Goal: Task Accomplishment & Management: Use online tool/utility

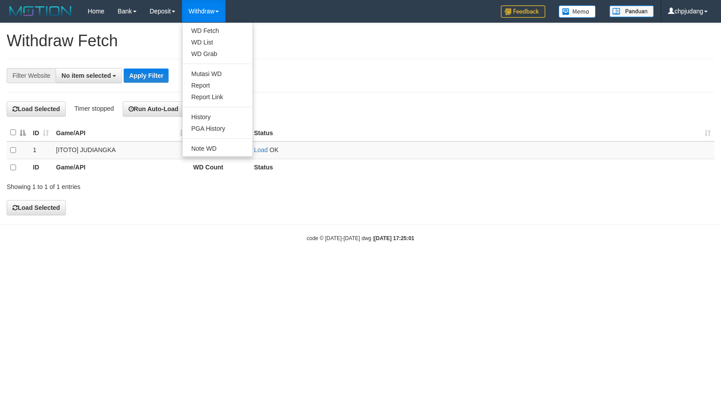
select select
click at [219, 28] on link "WD Fetch" at bounding box center [217, 31] width 70 height 12
select select
click at [254, 154] on td "Load" at bounding box center [482, 150] width 464 height 18
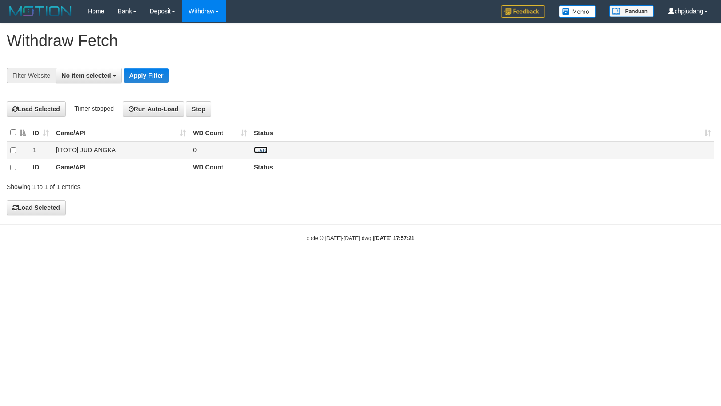
click at [257, 152] on link "Load" at bounding box center [261, 149] width 14 height 7
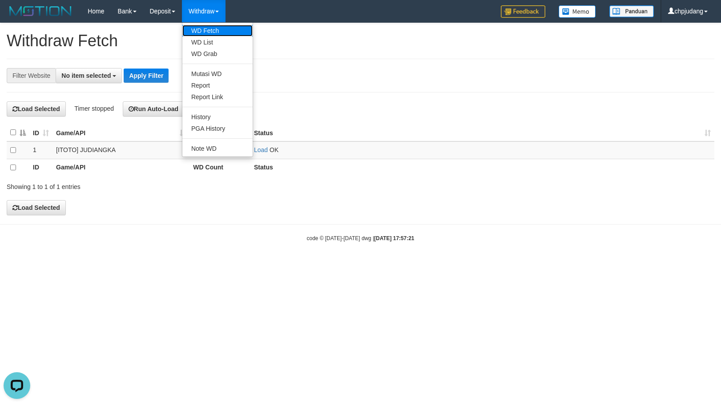
click at [222, 31] on link "WD Fetch" at bounding box center [217, 31] width 70 height 12
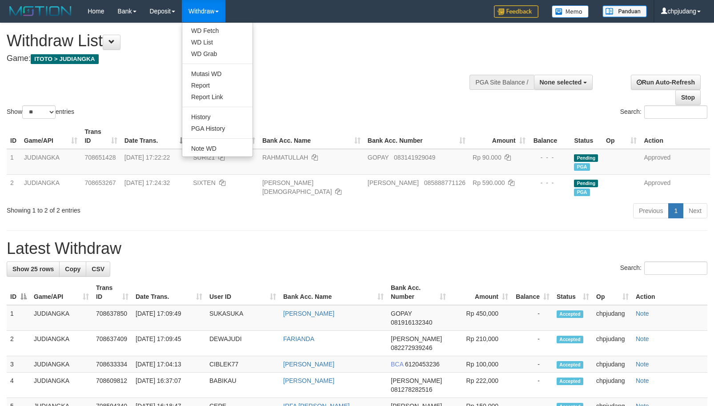
select select
select select "**"
click at [223, 44] on link "WD List" at bounding box center [217, 42] width 70 height 12
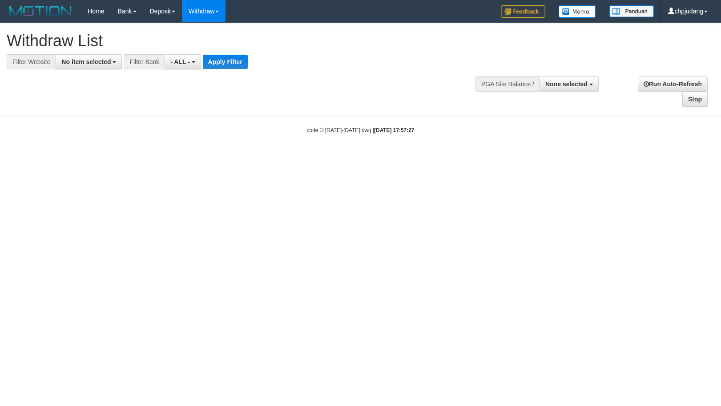
select select
click at [101, 63] on span "No item selected" at bounding box center [85, 61] width 49 height 7
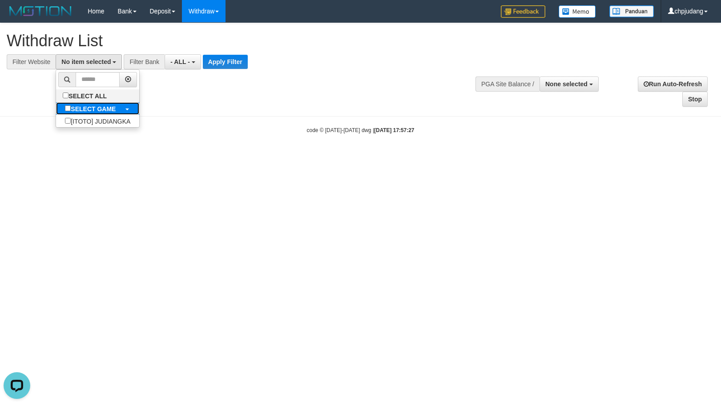
click at [106, 110] on b "SELECT GAME" at bounding box center [93, 108] width 45 height 7
select select "****"
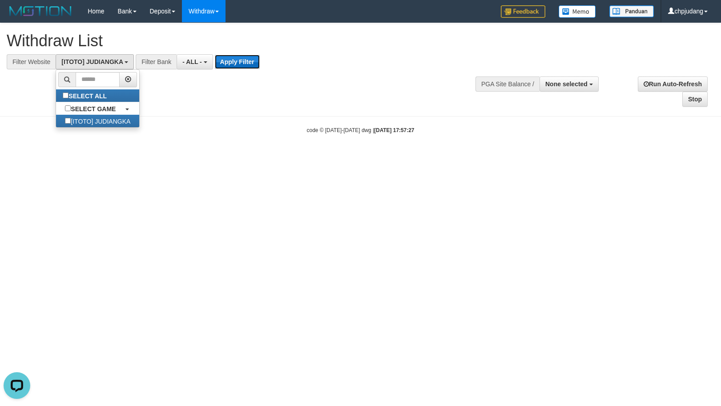
click at [237, 65] on button "Apply Filter" at bounding box center [237, 62] width 45 height 14
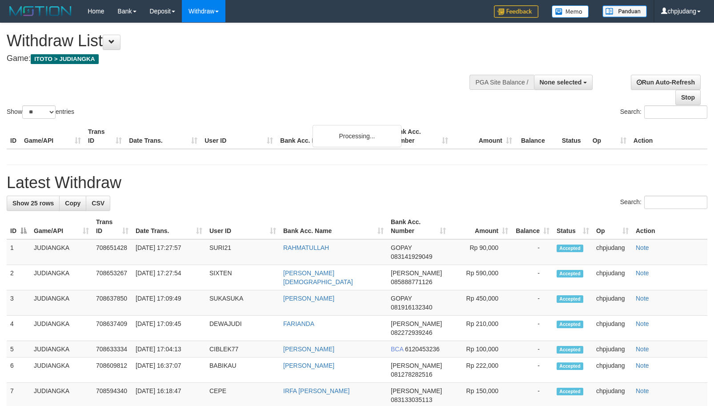
select select
select select "**"
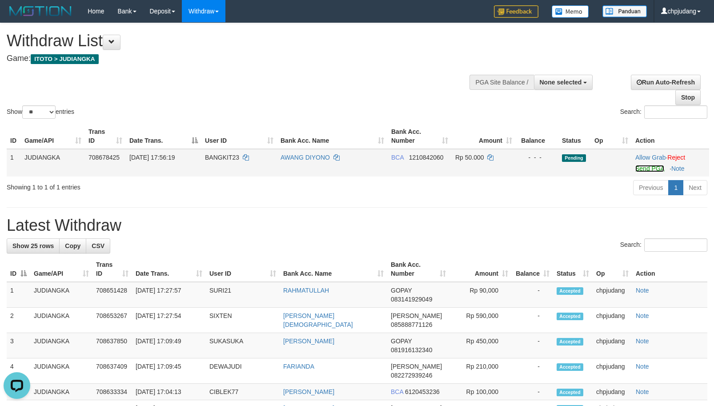
click at [646, 170] on link "Send PGA" at bounding box center [649, 168] width 29 height 7
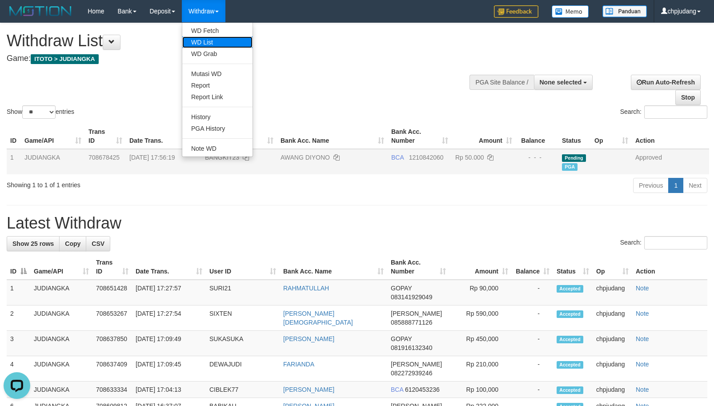
click at [228, 39] on link "WD List" at bounding box center [217, 42] width 70 height 12
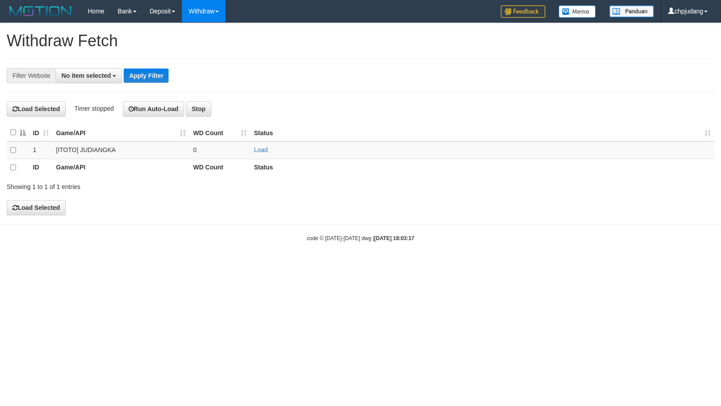
select select
click at [265, 151] on link "Load" at bounding box center [261, 149] width 14 height 7
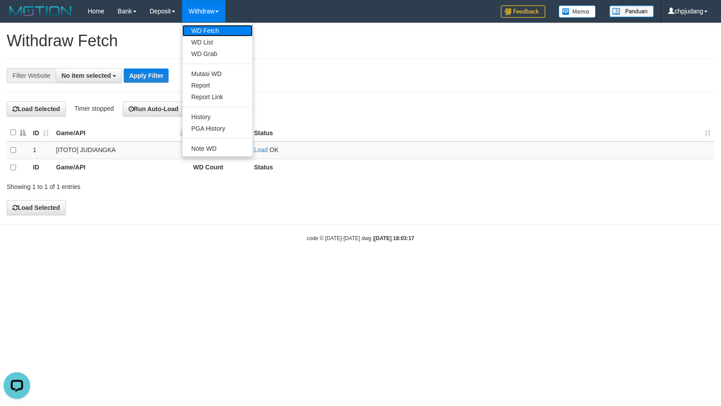
click at [228, 32] on link "WD Fetch" at bounding box center [217, 31] width 70 height 12
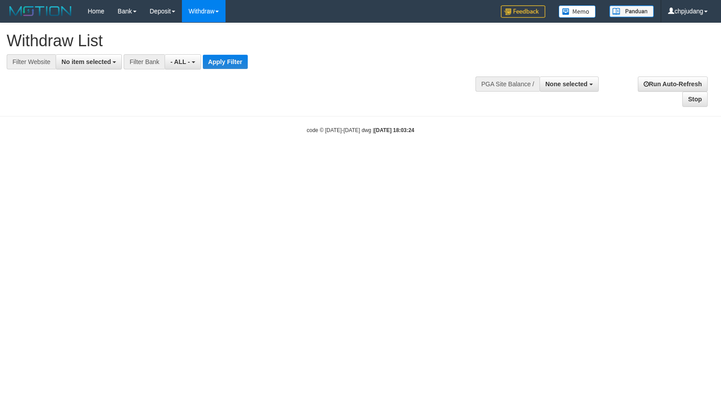
select select
click at [92, 60] on span "No item selected" at bounding box center [85, 61] width 49 height 7
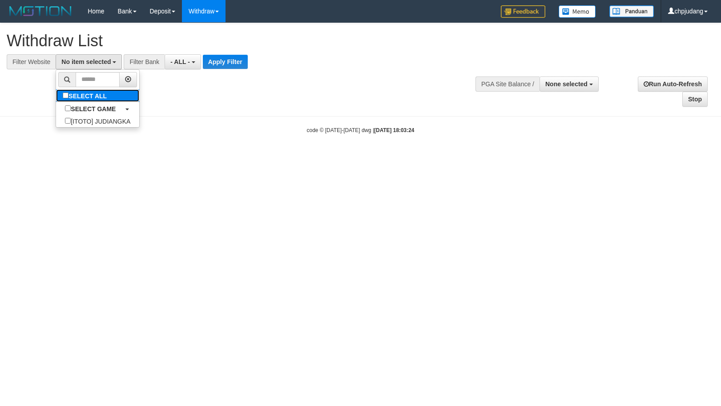
click at [106, 94] on label "SELECT ALL" at bounding box center [86, 95] width 60 height 12
select select "****"
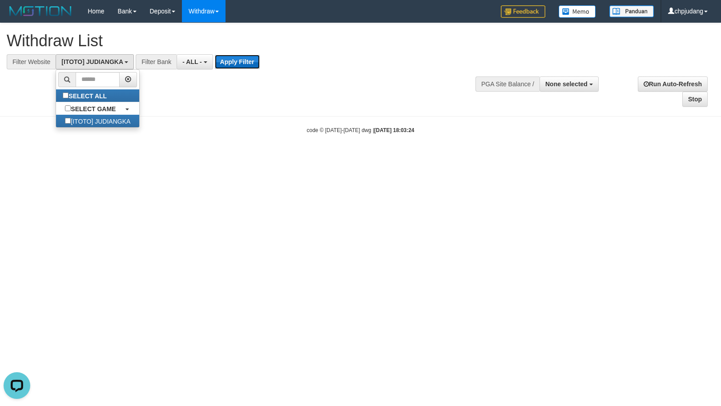
click at [231, 63] on button "Apply Filter" at bounding box center [237, 62] width 45 height 14
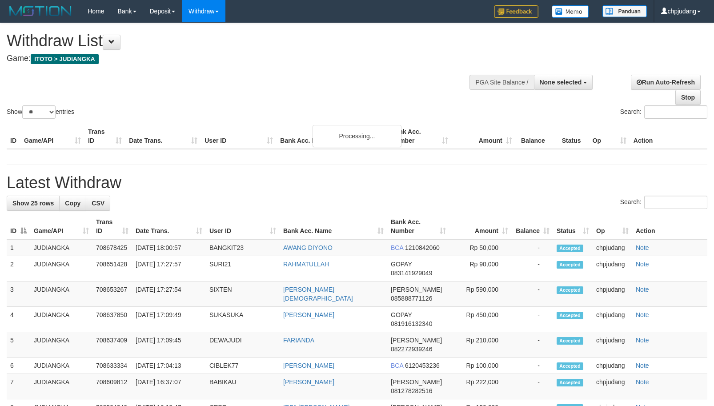
select select
select select "**"
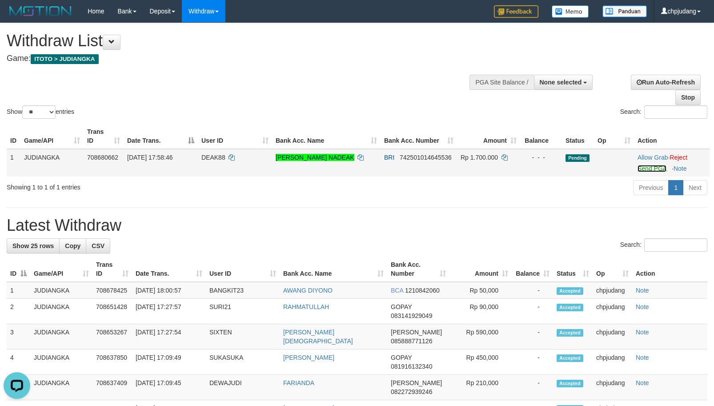
click at [647, 169] on link "Send PGA" at bounding box center [652, 168] width 29 height 7
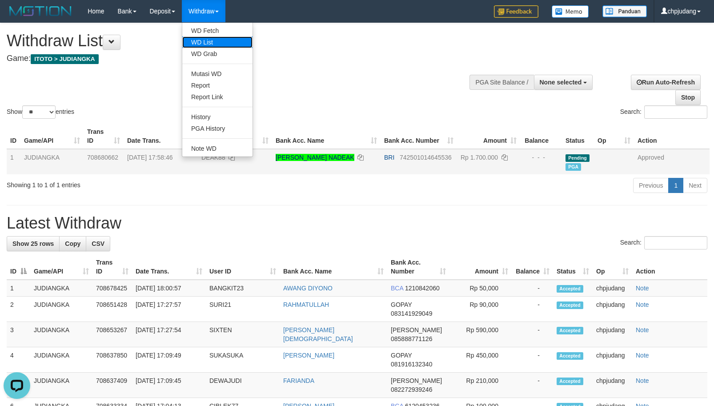
click at [213, 42] on link "WD List" at bounding box center [217, 42] width 70 height 12
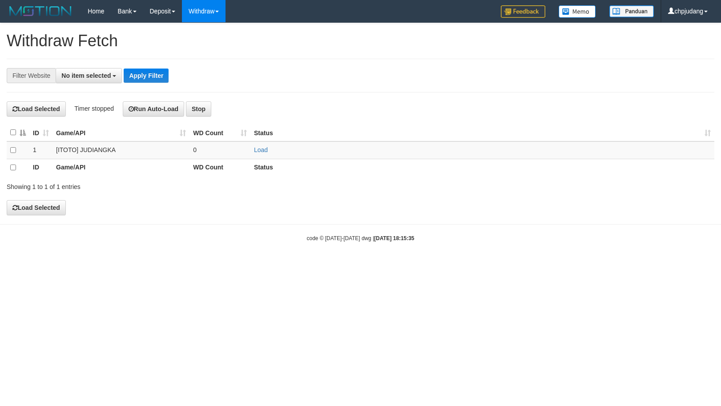
select select
click at [262, 154] on td "Load" at bounding box center [482, 150] width 464 height 18
click at [258, 148] on link "Load" at bounding box center [261, 149] width 14 height 7
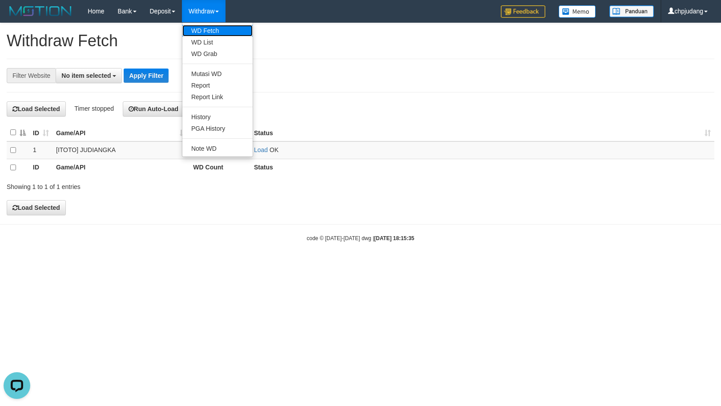
click at [224, 34] on link "WD Fetch" at bounding box center [217, 31] width 70 height 12
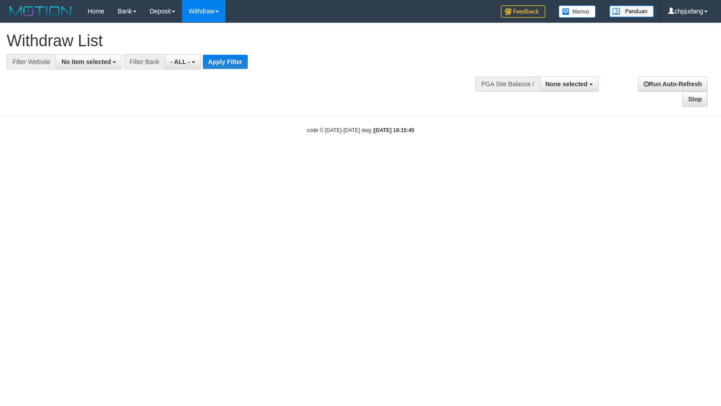
select select
click at [105, 57] on button "No item selected" at bounding box center [89, 61] width 66 height 15
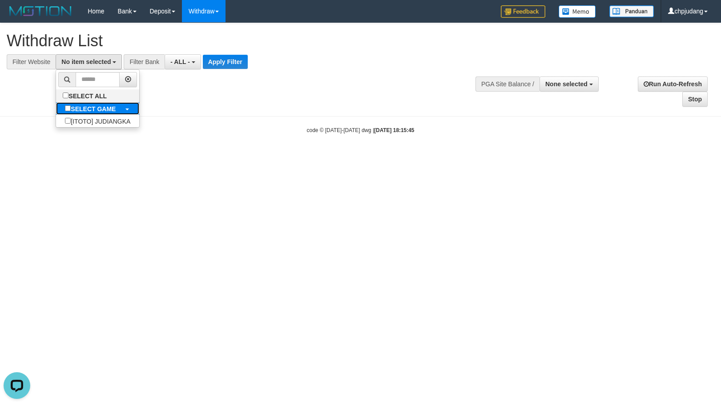
click at [116, 112] on b "SELECT GAME" at bounding box center [93, 108] width 45 height 7
select select "****"
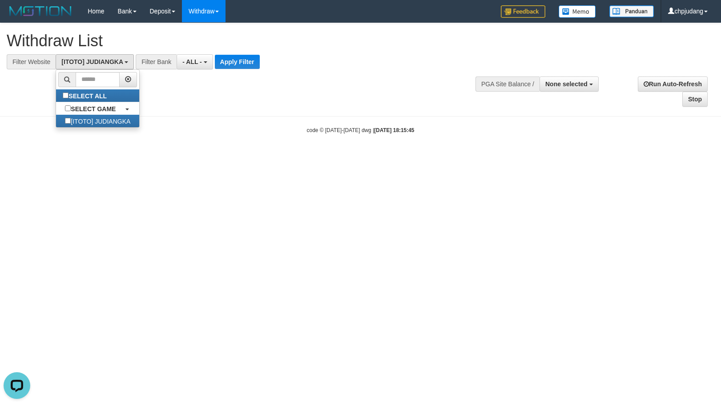
scroll to position [8, 0]
drag, startPoint x: 246, startPoint y: 61, endPoint x: 245, endPoint y: 76, distance: 15.1
click at [246, 62] on button "Apply Filter" at bounding box center [237, 62] width 45 height 14
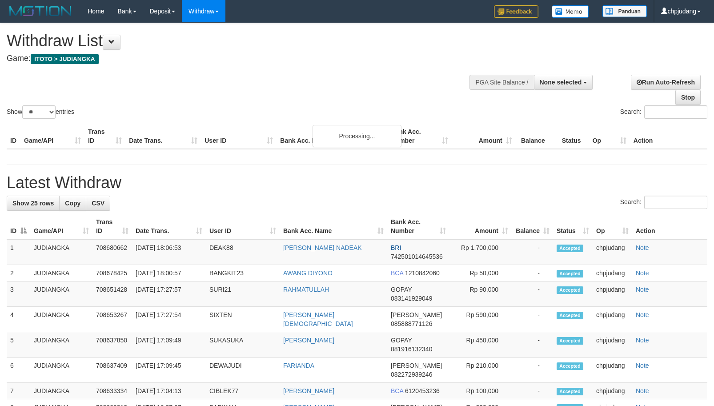
select select
select select "**"
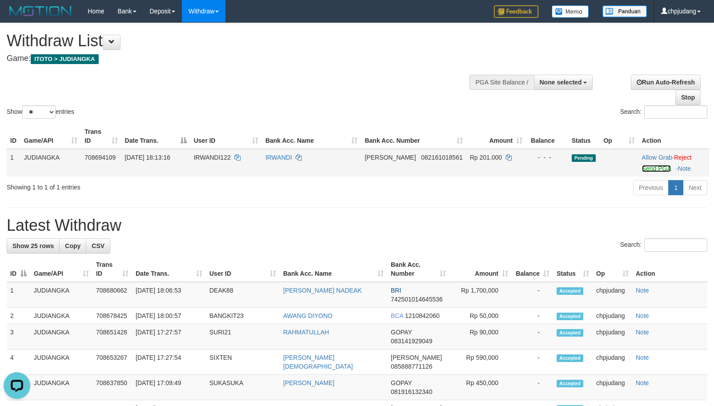
click at [649, 167] on link "Send PGA" at bounding box center [656, 168] width 29 height 7
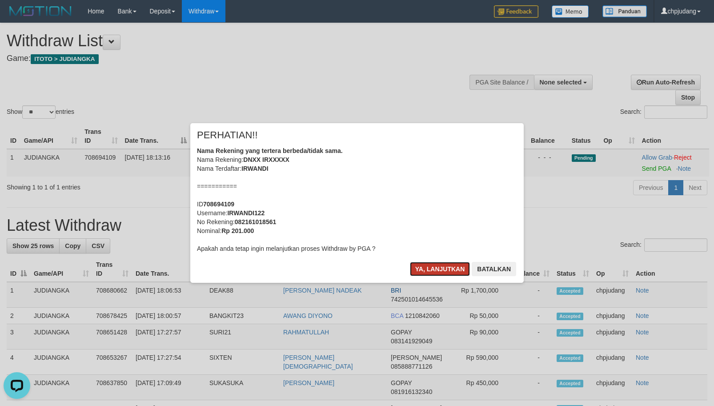
click at [453, 262] on button "Ya, lanjutkan" at bounding box center [440, 269] width 60 height 14
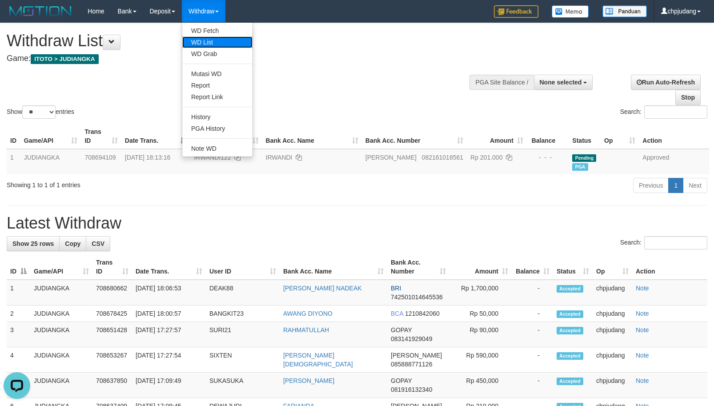
click at [216, 43] on link "WD List" at bounding box center [217, 42] width 70 height 12
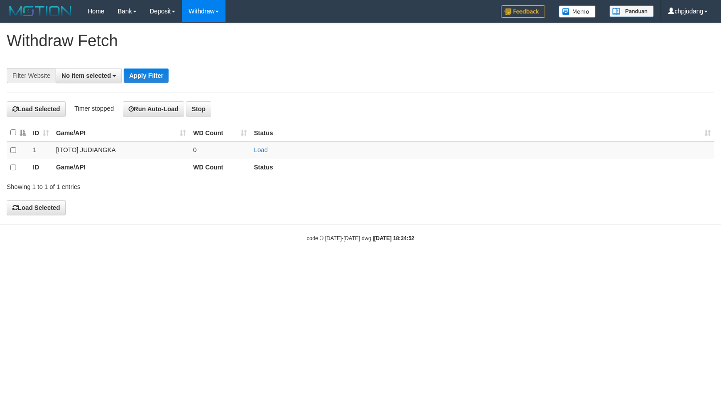
select select
click at [256, 149] on link "Load" at bounding box center [261, 149] width 14 height 7
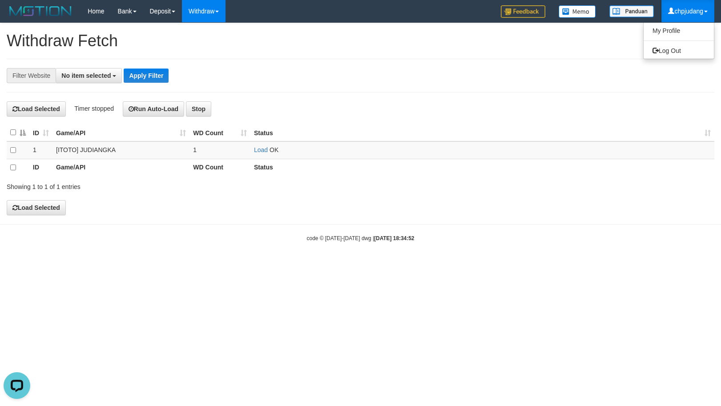
click at [671, 16] on link "chpjudang" at bounding box center [687, 11] width 53 height 22
click at [684, 54] on link "Log Out" at bounding box center [678, 51] width 70 height 12
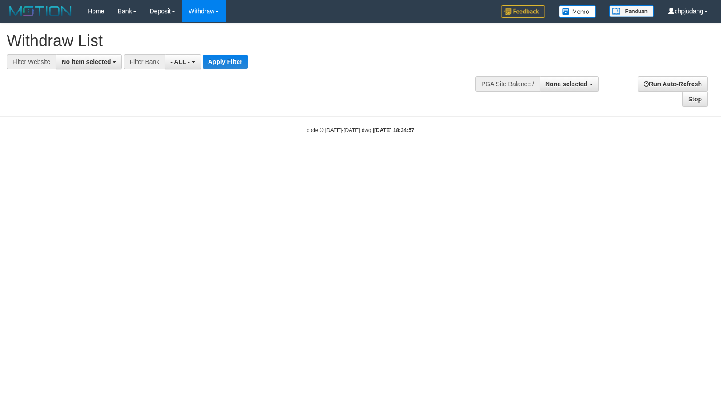
select select
click at [82, 64] on span "No item selected" at bounding box center [85, 61] width 49 height 7
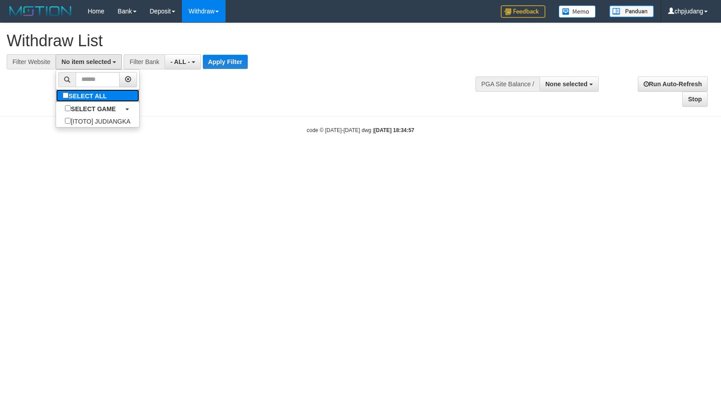
click at [102, 100] on label "SELECT ALL" at bounding box center [86, 95] width 60 height 12
select select "****"
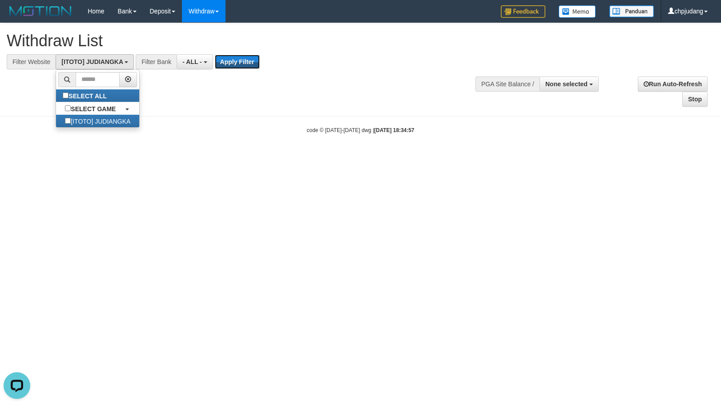
click at [236, 66] on button "Apply Filter" at bounding box center [237, 62] width 45 height 14
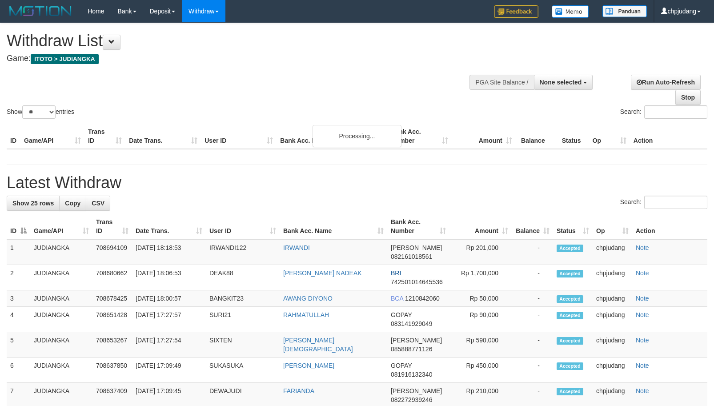
select select
select select "**"
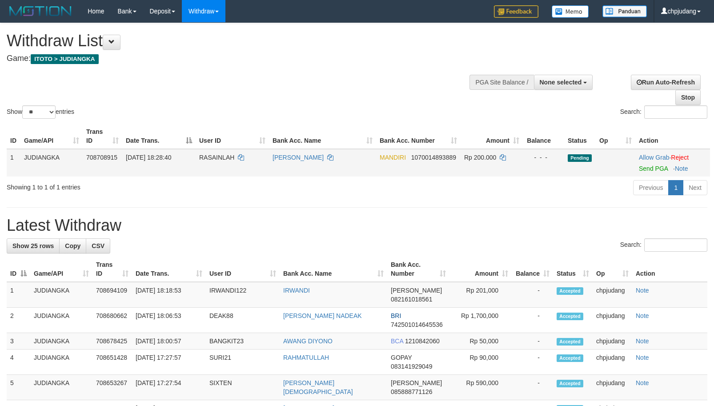
click at [649, 173] on td "Allow Grab · Reject Send PGA · Note" at bounding box center [672, 163] width 75 height 28
click at [649, 171] on link "Send PGA" at bounding box center [653, 168] width 29 height 7
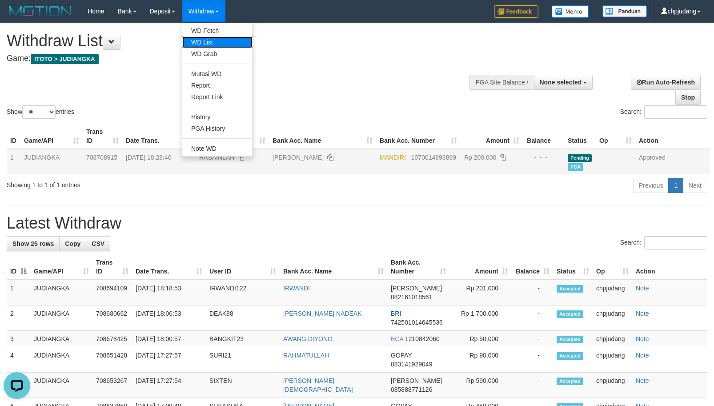
click at [221, 42] on link "WD List" at bounding box center [217, 42] width 70 height 12
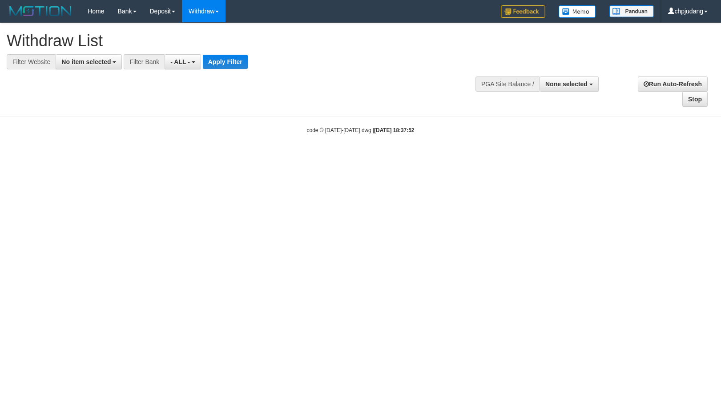
select select
click at [554, 81] on span "None selected" at bounding box center [566, 83] width 42 height 7
click at [552, 128] on label "[ITOTO] JUDIANGKA" at bounding box center [555, 129] width 86 height 12
select select "****"
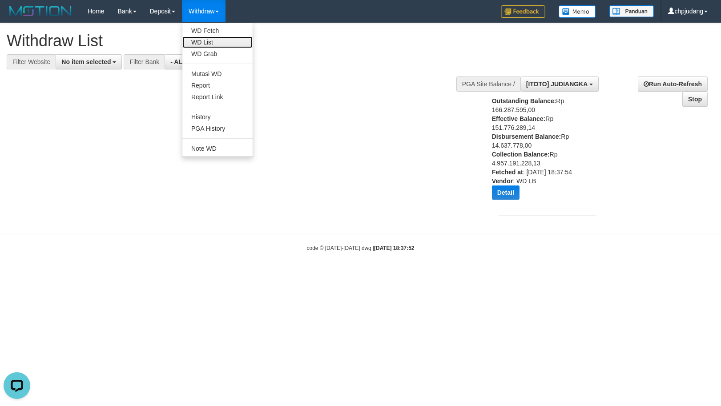
click at [216, 39] on link "WD List" at bounding box center [217, 42] width 70 height 12
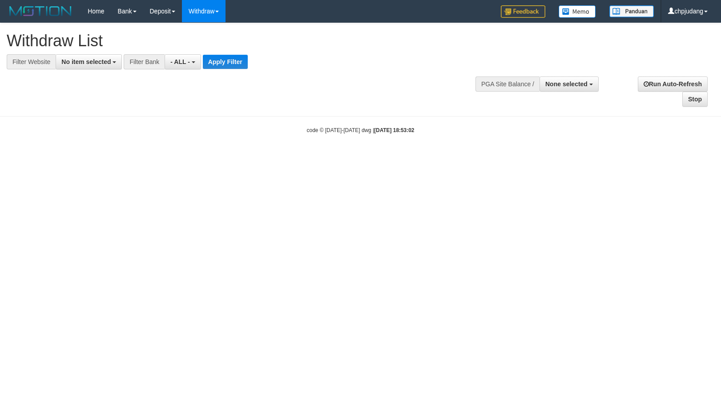
select select
click at [550, 79] on button "None selected" at bounding box center [568, 83] width 59 height 15
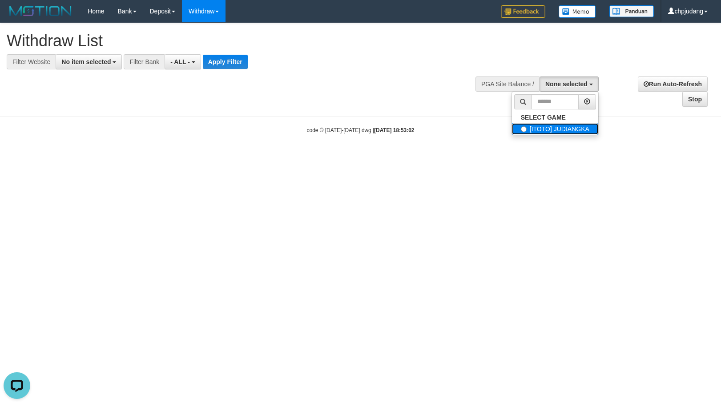
click at [552, 125] on label "[ITOTO] JUDIANGKA" at bounding box center [555, 129] width 86 height 12
select select "****"
